Goal: Communication & Community: Answer question/provide support

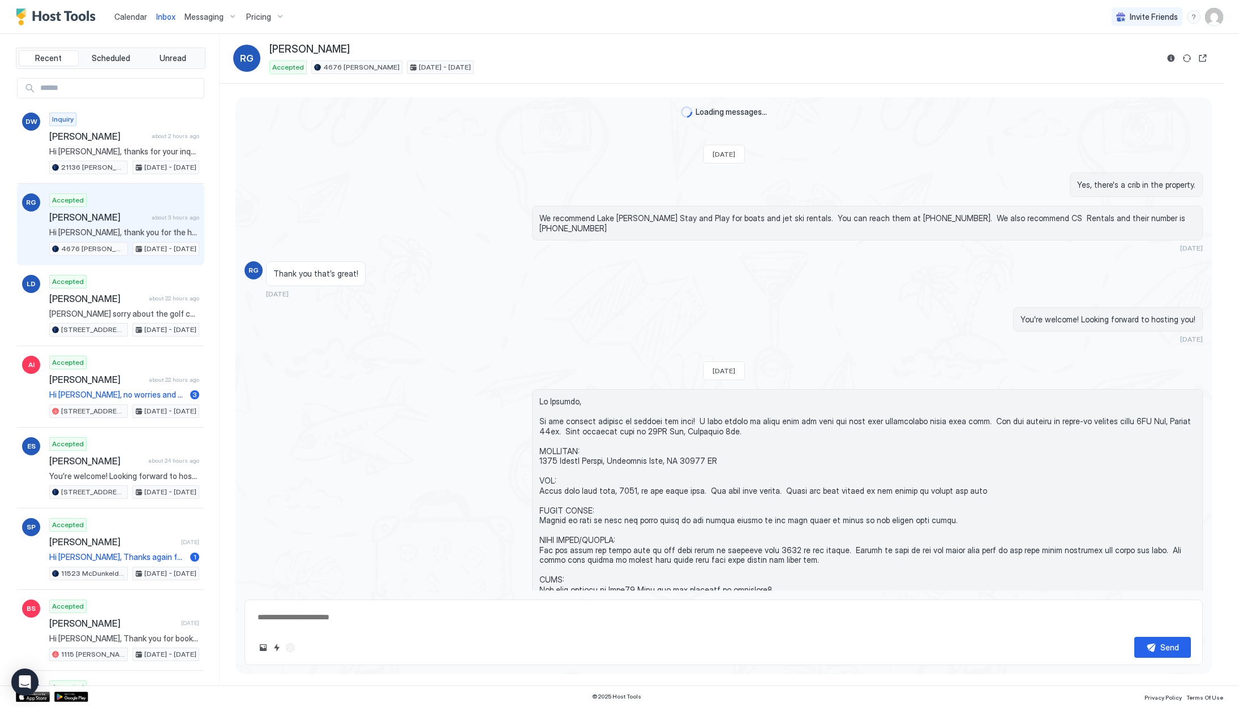
scroll to position [1093, 0]
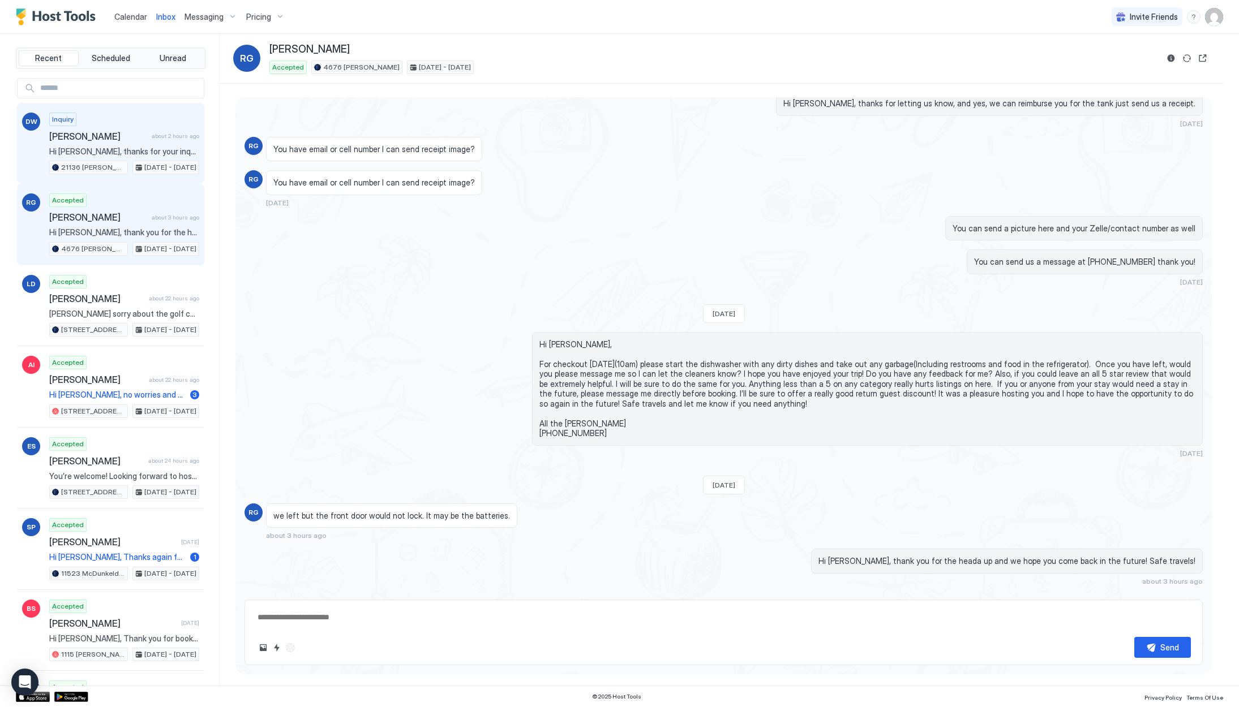
click at [147, 150] on span "Hi [PERSON_NAME], thanks for your inquiry! Those dates are available but unfort…" at bounding box center [124, 152] width 150 height 10
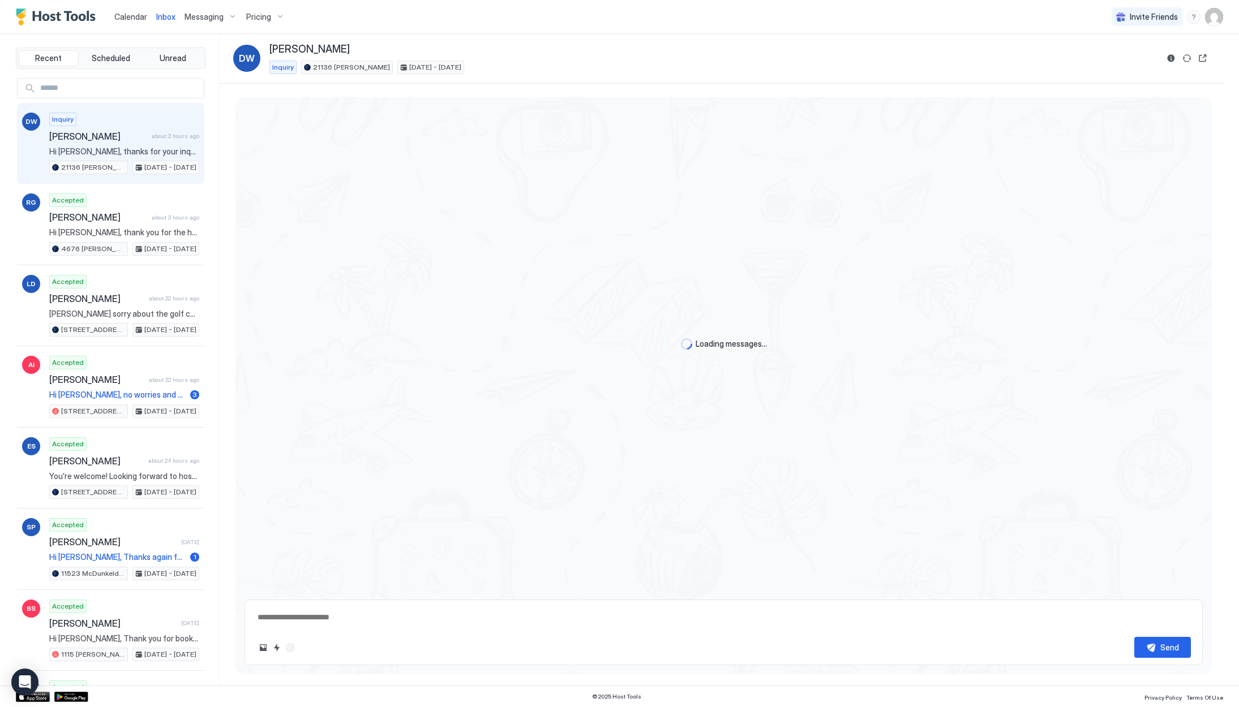
type textarea "*"
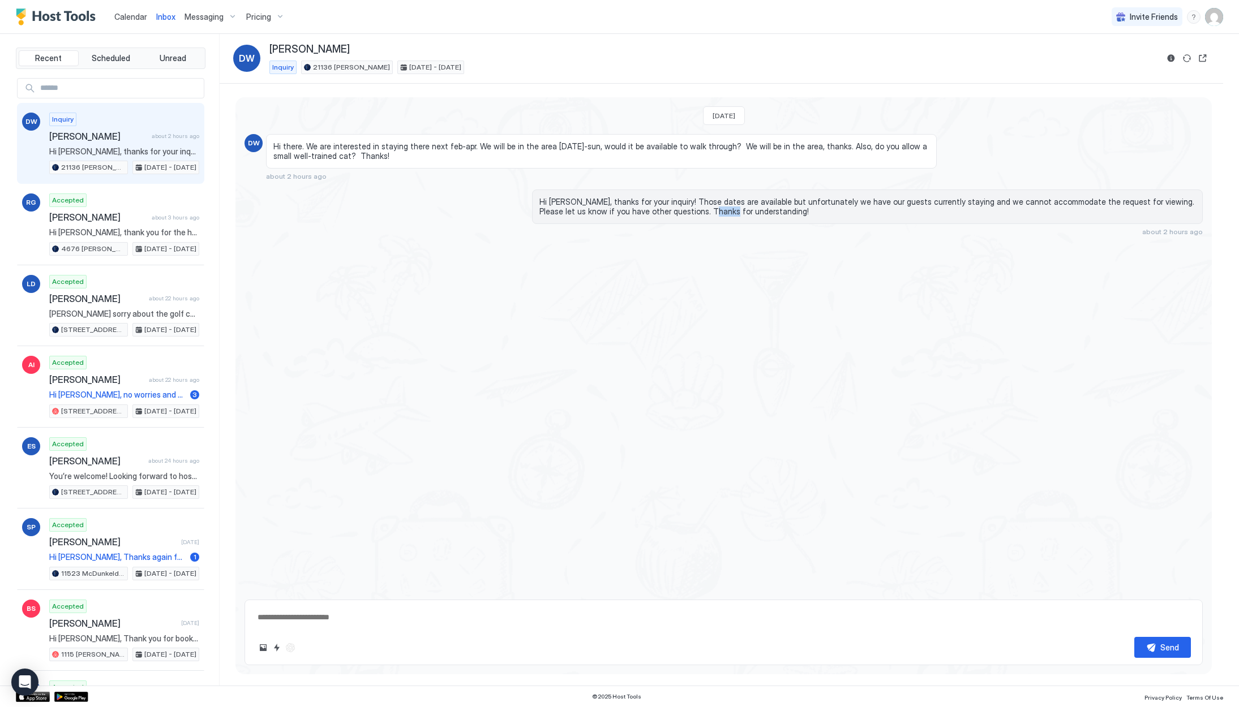
drag, startPoint x: 667, startPoint y: 211, endPoint x: 714, endPoint y: 212, distance: 47.0
click at [696, 212] on span "Hi [PERSON_NAME], thanks for your inquiry! Those dates are available but unfort…" at bounding box center [867, 207] width 656 height 20
click at [714, 212] on span "Hi [PERSON_NAME], thanks for your inquiry! Those dates are available but unfort…" at bounding box center [867, 207] width 656 height 20
drag, startPoint x: 748, startPoint y: 211, endPoint x: 680, endPoint y: 213, distance: 68.5
click at [693, 213] on span "Hi [PERSON_NAME], thanks for your inquiry! Those dates are available but unfort…" at bounding box center [867, 207] width 656 height 20
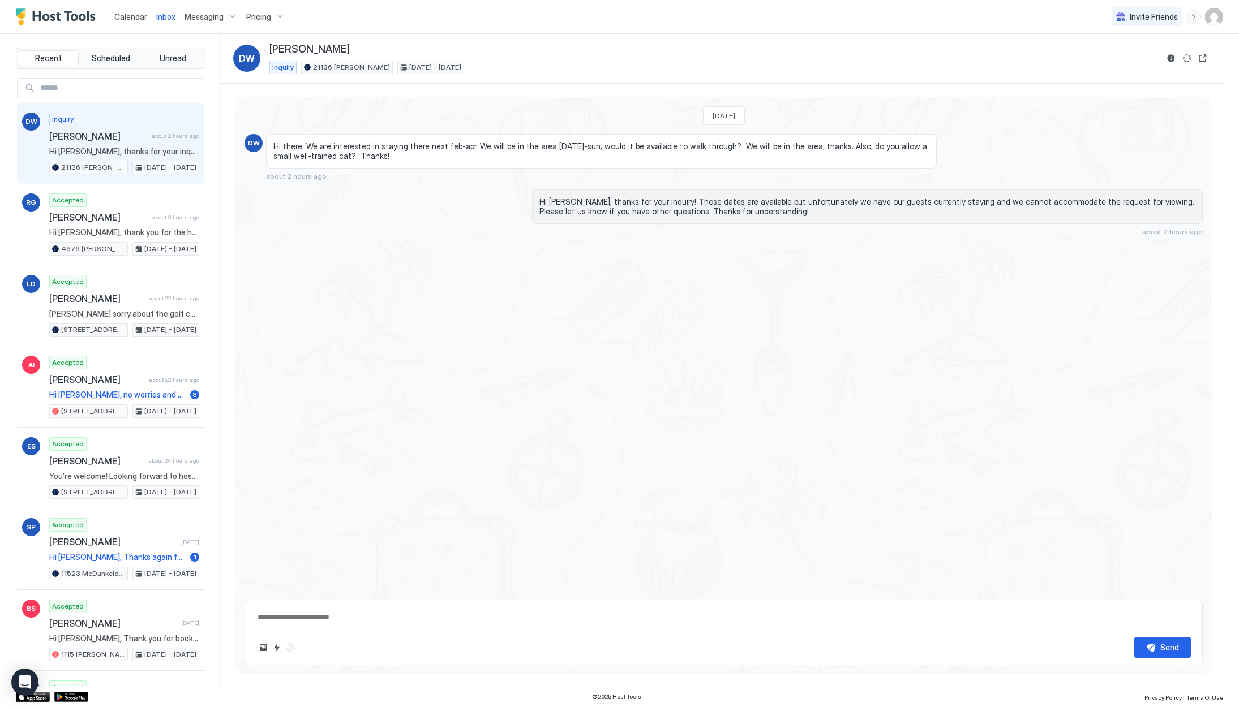
click at [680, 213] on span "Hi [PERSON_NAME], thanks for your inquiry! Those dates are available but unfort…" at bounding box center [867, 207] width 656 height 20
click at [522, 620] on textarea at bounding box center [723, 617] width 934 height 21
click at [354, 616] on textarea at bounding box center [723, 617] width 934 height 21
type textarea "*"
drag, startPoint x: 531, startPoint y: 619, endPoint x: 371, endPoint y: 620, distance: 159.6
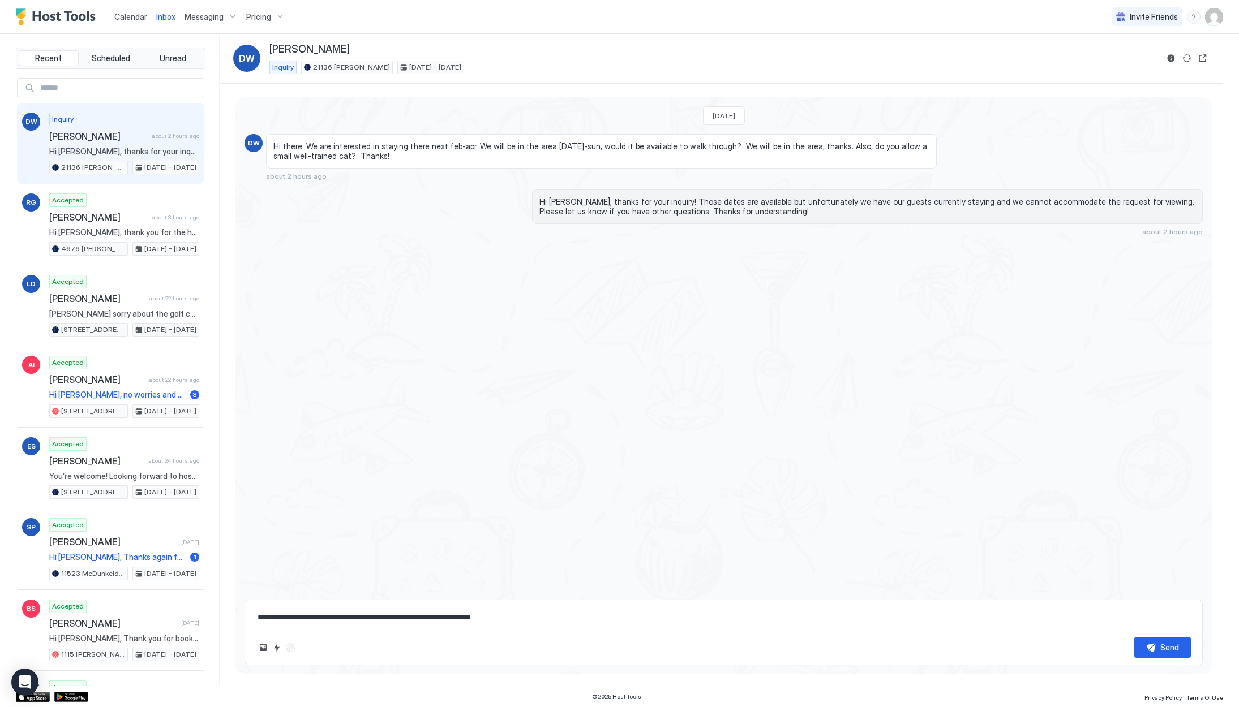
click at [371, 620] on textarea "**********" at bounding box center [723, 617] width 934 height 21
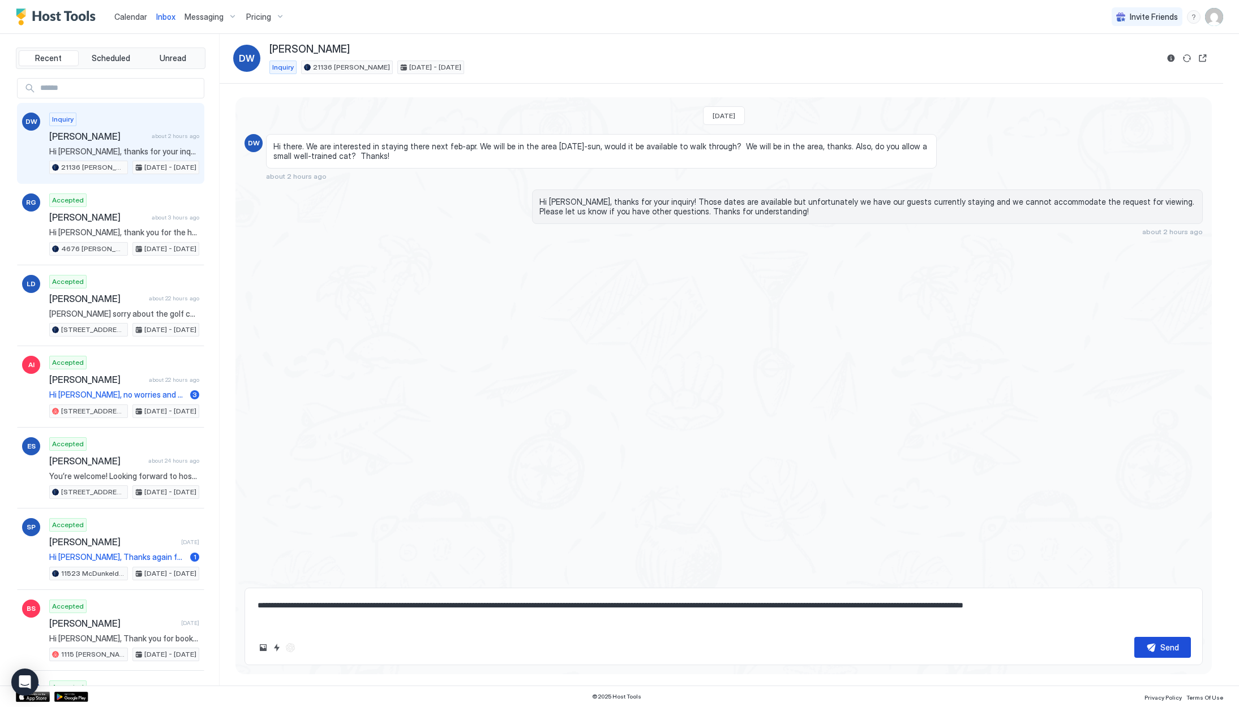
type textarea "**********"
click at [1149, 650] on button "Send" at bounding box center [1162, 647] width 57 height 21
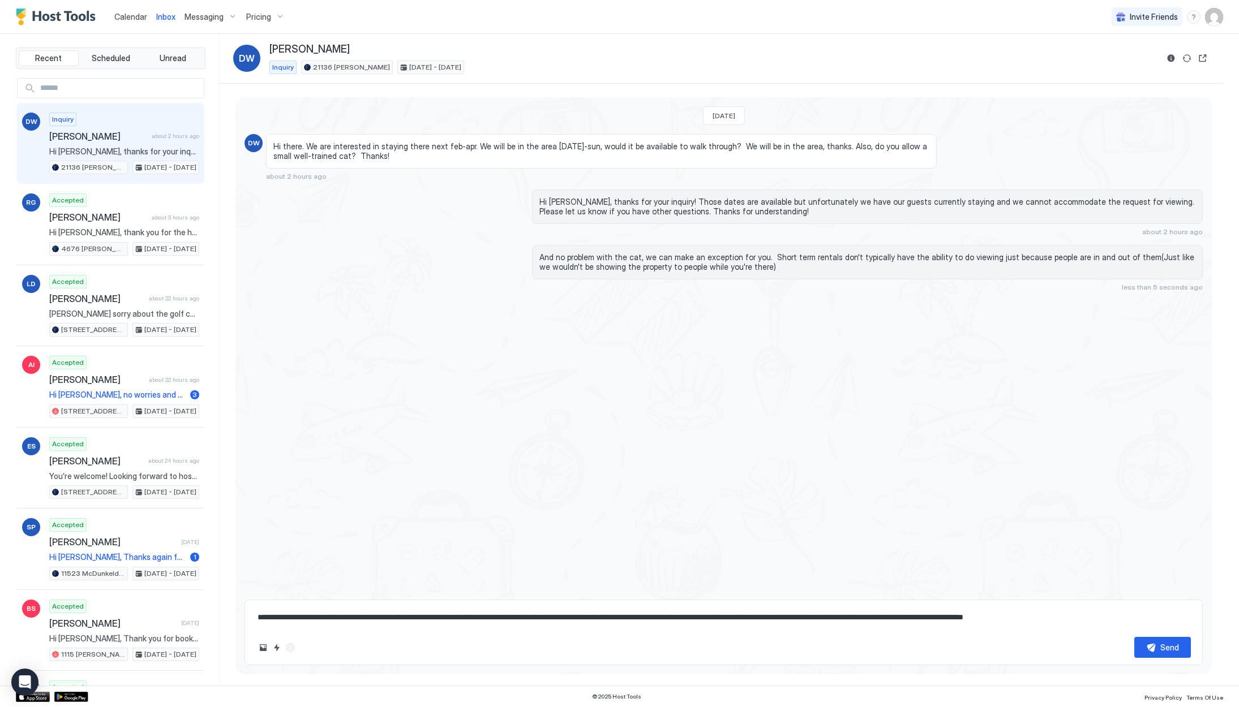
click at [128, 144] on div "Inquiry [PERSON_NAME] about 2 hours ago Hi [PERSON_NAME], thanks for your inqui…" at bounding box center [124, 144] width 150 height 62
click at [136, 19] on span "Calendar" at bounding box center [130, 17] width 33 height 10
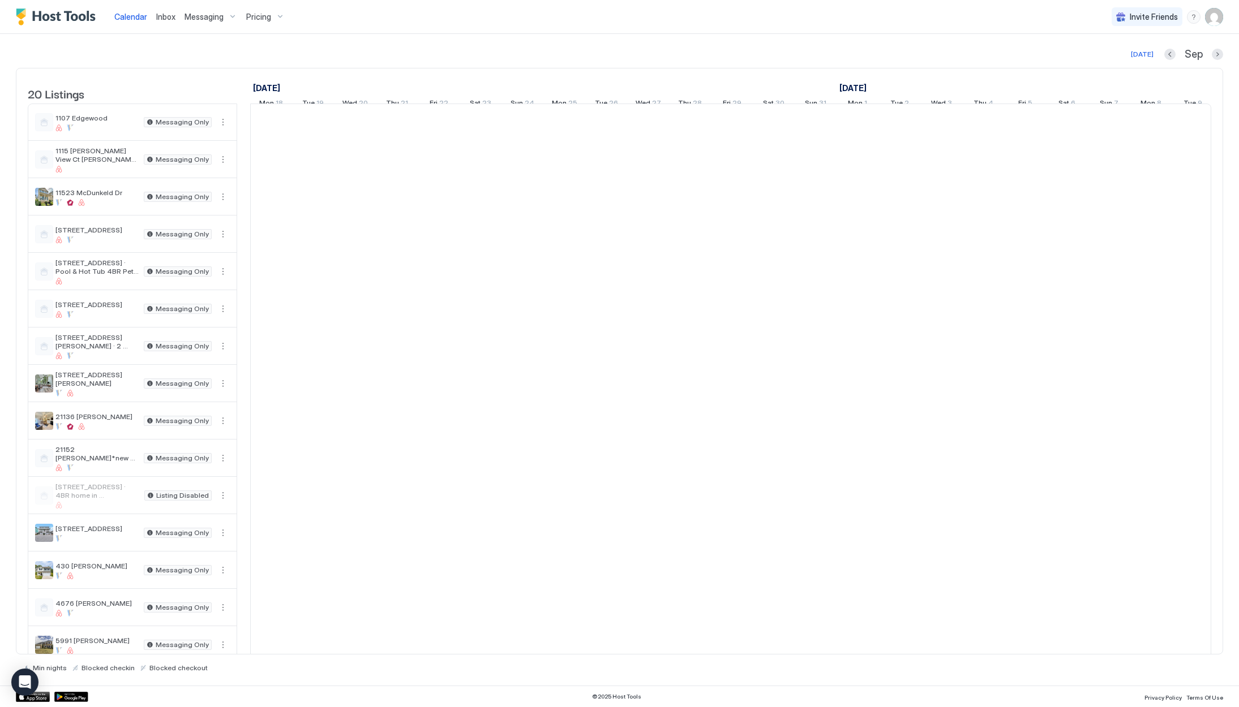
scroll to position [0, 629]
click at [184, 16] on span "Messaging" at bounding box center [203, 17] width 39 height 10
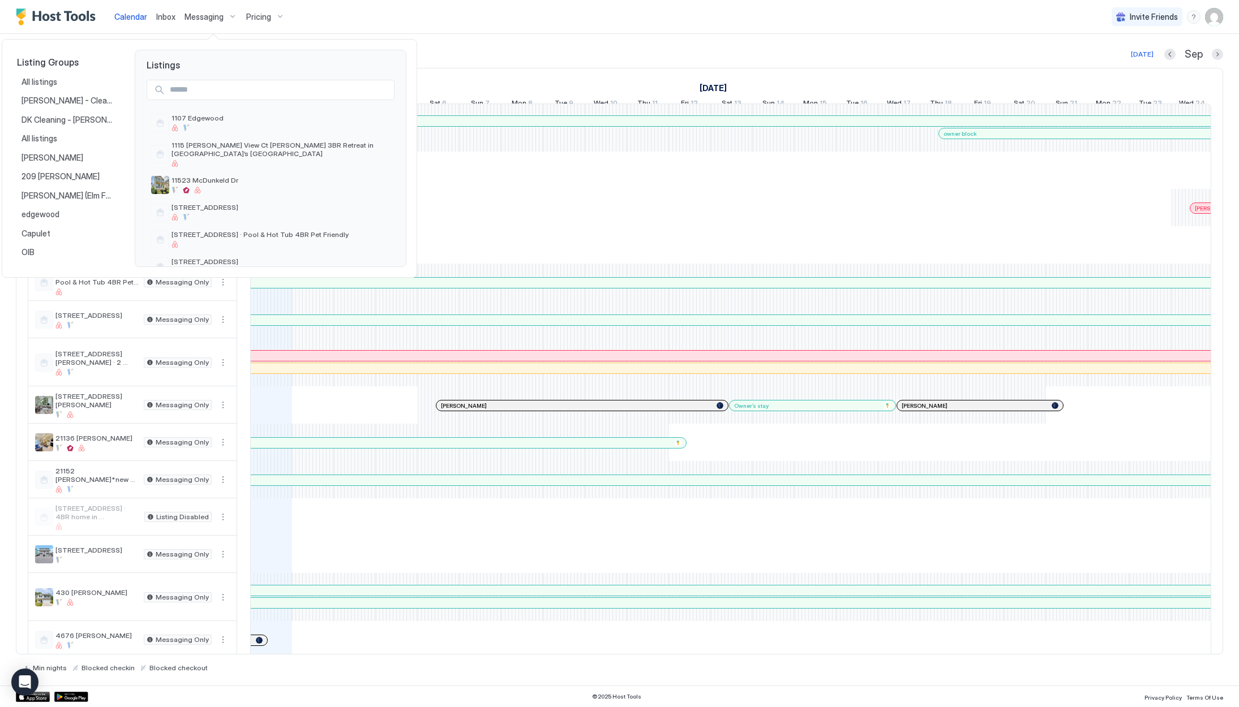
click at [165, 27] on div at bounding box center [619, 353] width 1239 height 707
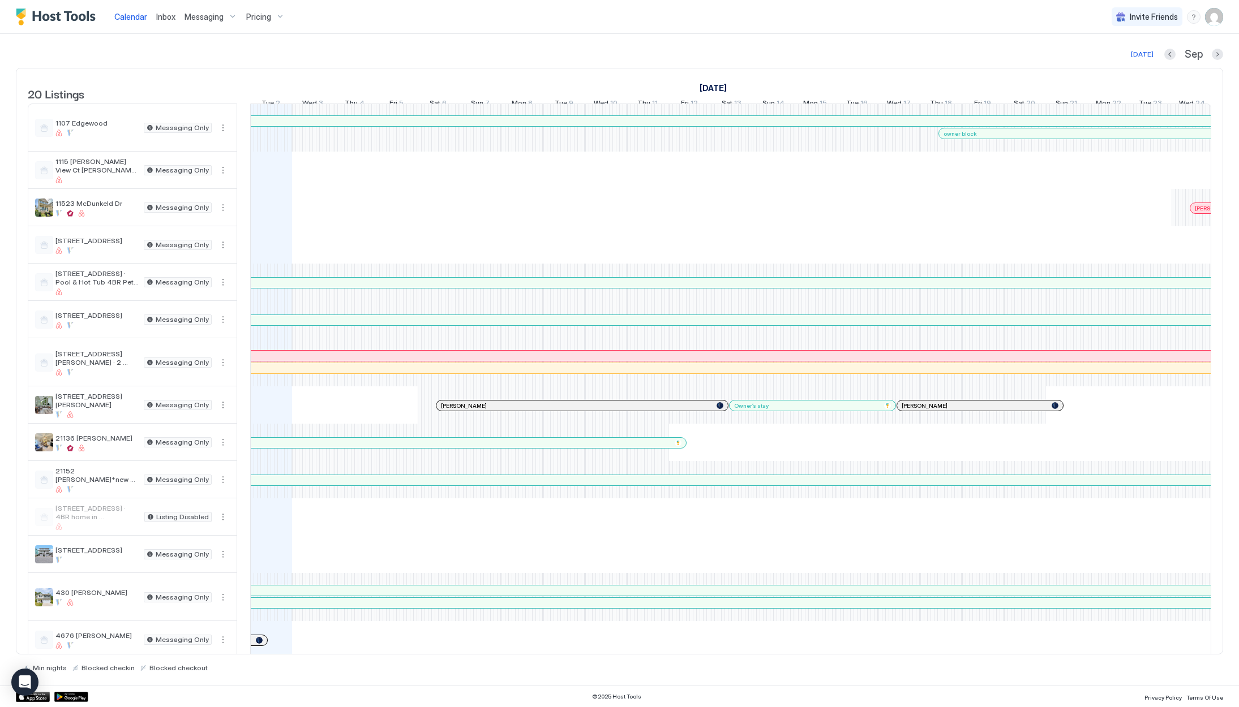
click at [165, 22] on link "Inbox" at bounding box center [165, 17] width 19 height 12
